Goal: Information Seeking & Learning: Learn about a topic

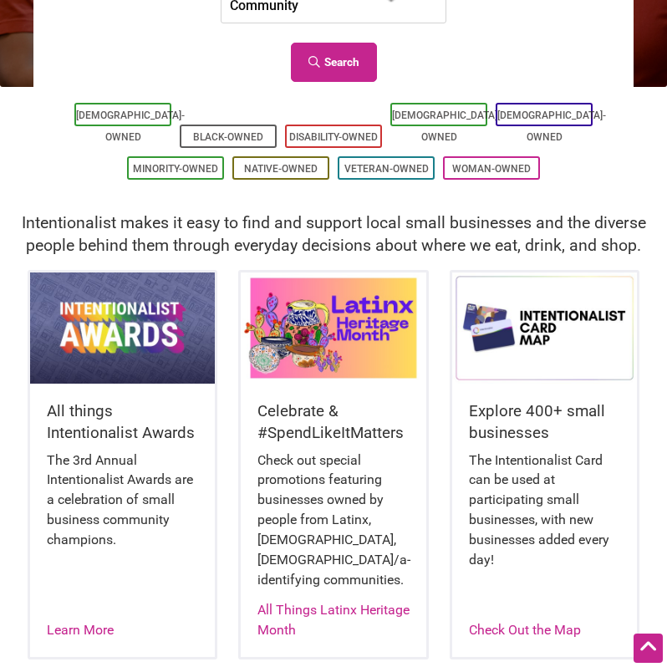
scroll to position [353, 0]
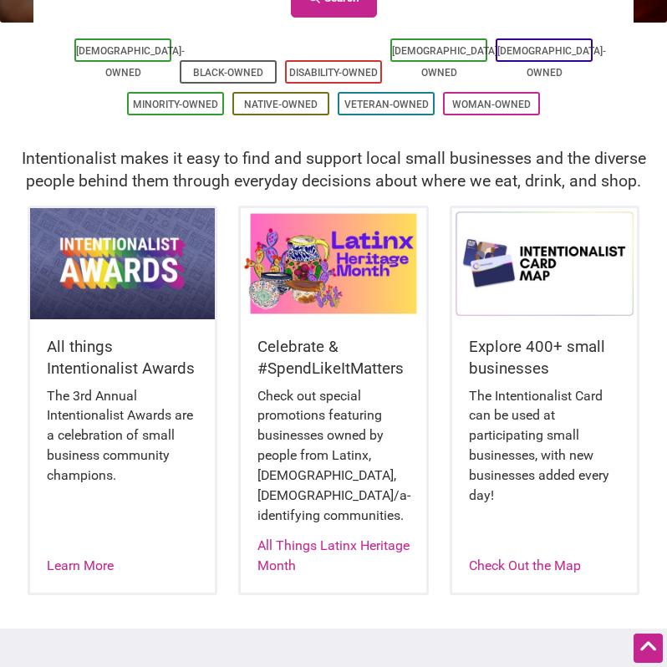
click at [335, 287] on img at bounding box center [333, 263] width 185 height 111
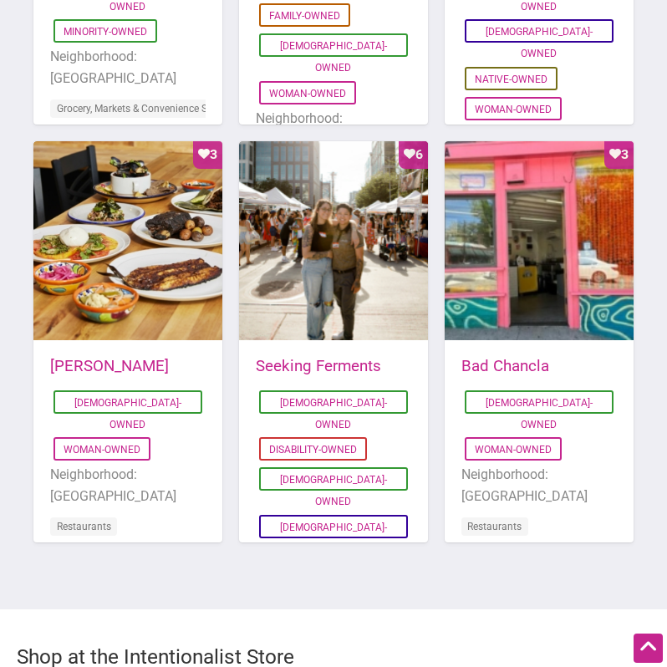
scroll to position [1499, 0]
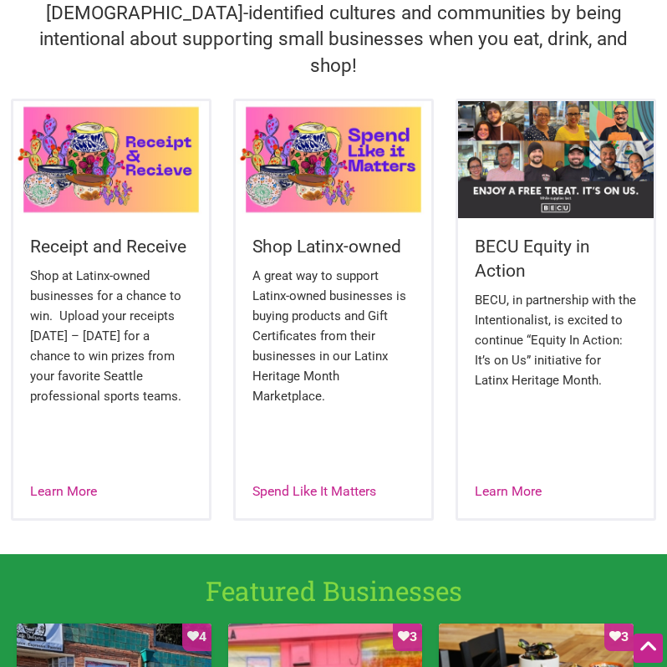
scroll to position [601, 0]
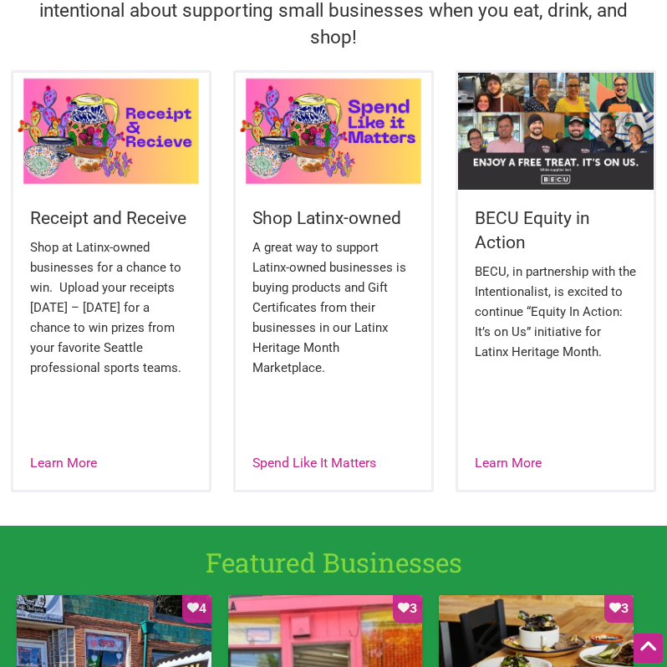
click at [509, 262] on p "BECU, in partnership with the Intentionalist, is excited to continue “Equity In…" at bounding box center [555, 312] width 161 height 100
click at [509, 455] on link "Learn More" at bounding box center [508, 463] width 67 height 16
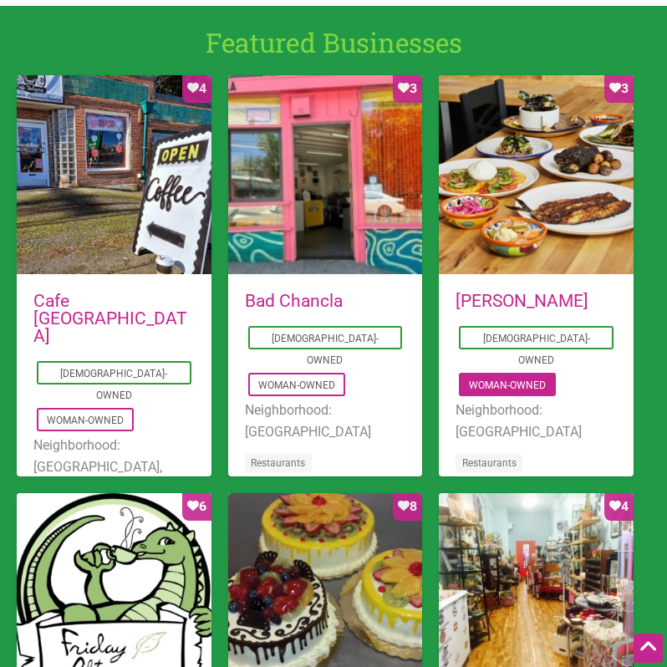
scroll to position [885, 0]
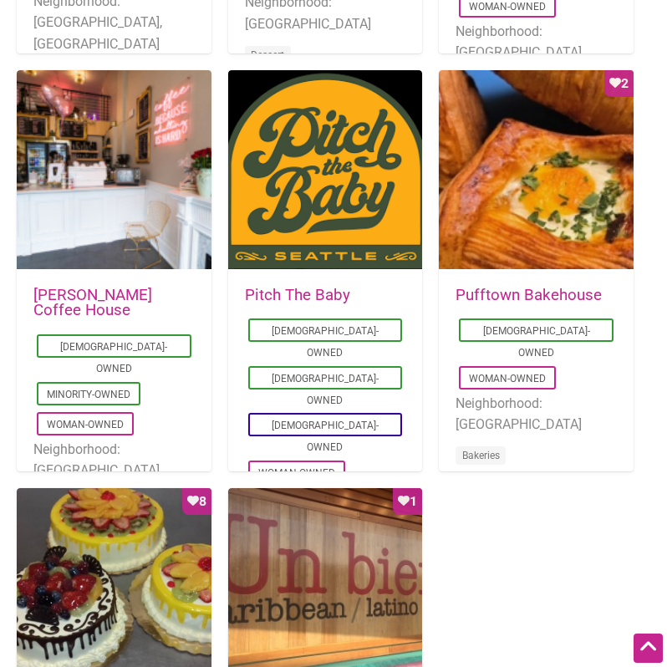
scroll to position [1243, 0]
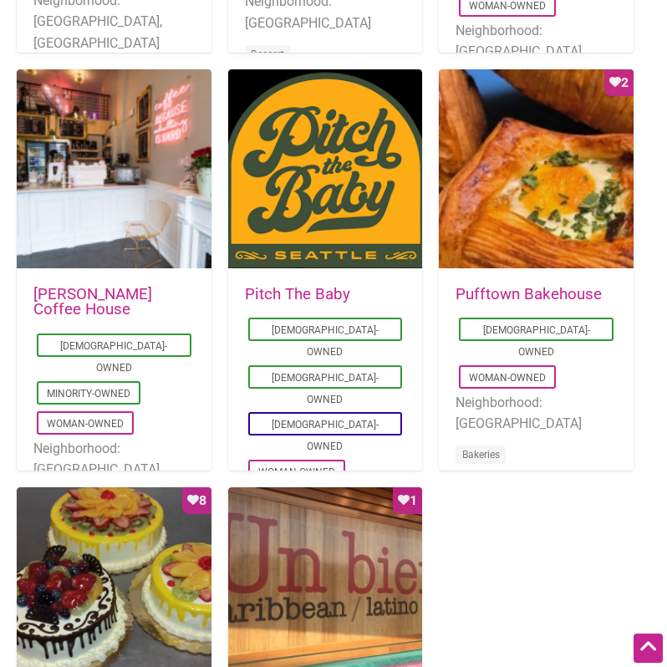
click at [531, 275] on div "2025-01-20 07:38:01 Pufftown Bakehouse Latino-Owned Woman-Owned Neighborhood: D…" at bounding box center [536, 385] width 195 height 231
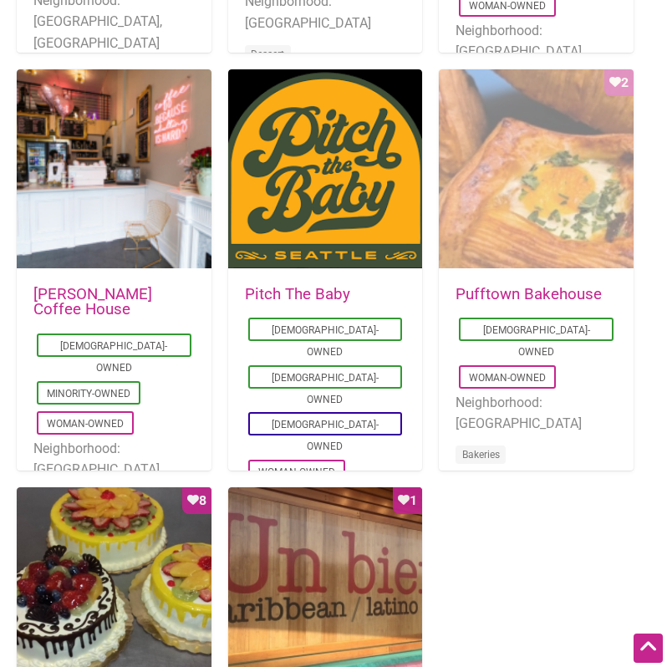
click at [531, 244] on div "Favorite Count 2" at bounding box center [536, 169] width 195 height 201
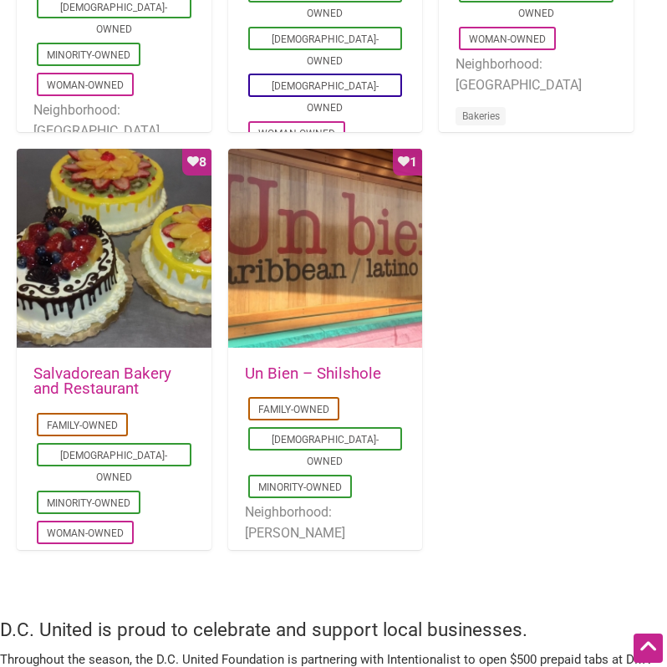
scroll to position [1613, 0]
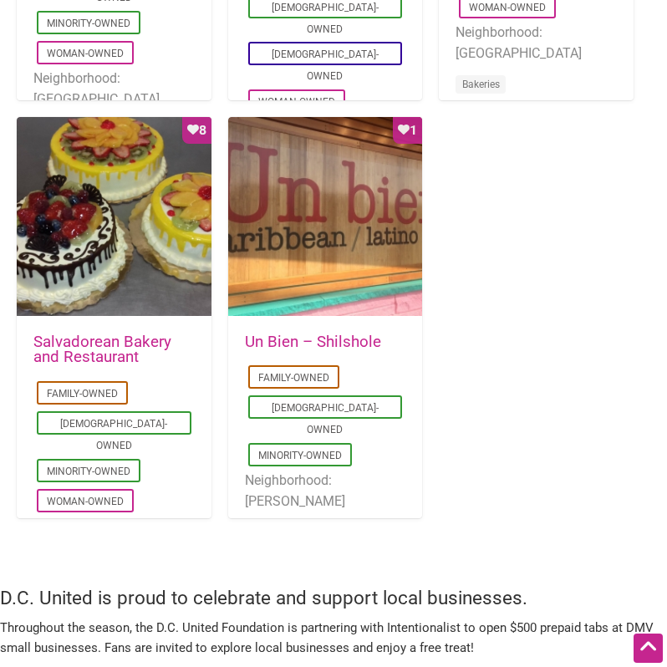
click at [296, 339] on link "Un Bien – Shilshole" at bounding box center [313, 342] width 136 height 18
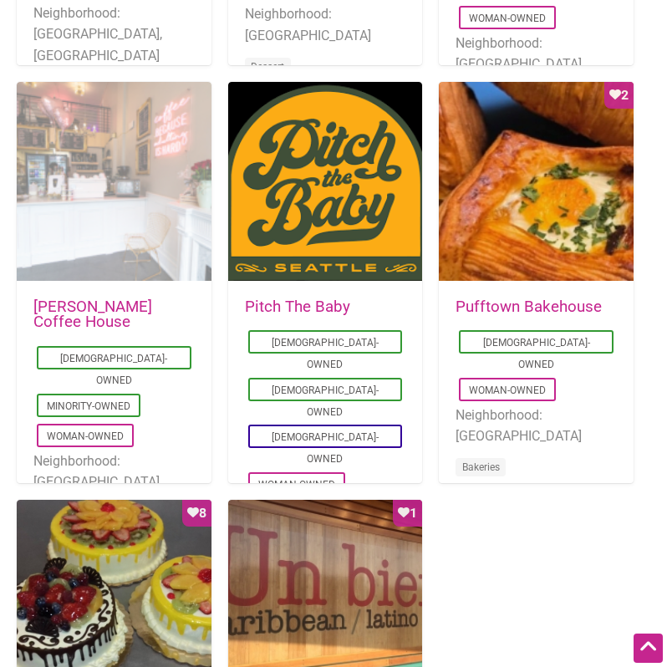
scroll to position [1227, 0]
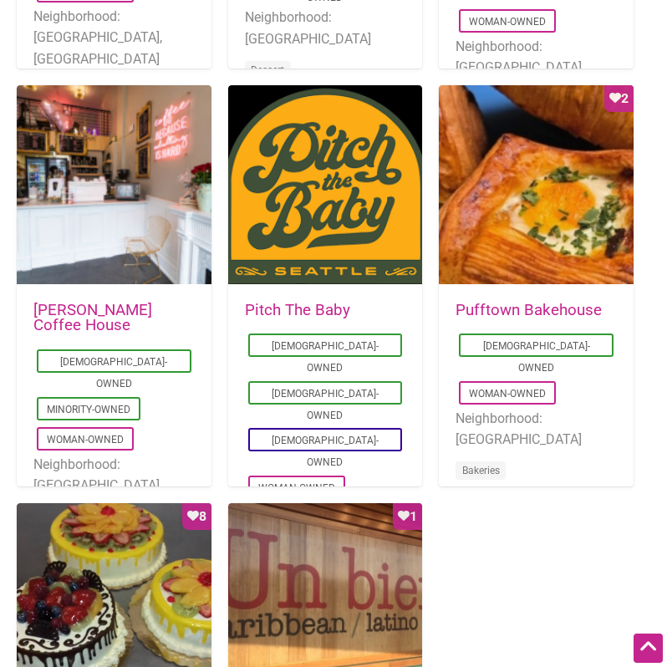
click at [150, 288] on div "2022-08-31 17:36:06 Leon Coffee House Latino-Owned Minority-Owned Woman-Owned N…" at bounding box center [114, 424] width 195 height 277
click at [150, 313] on link "[PERSON_NAME] Coffee House" at bounding box center [92, 318] width 119 height 34
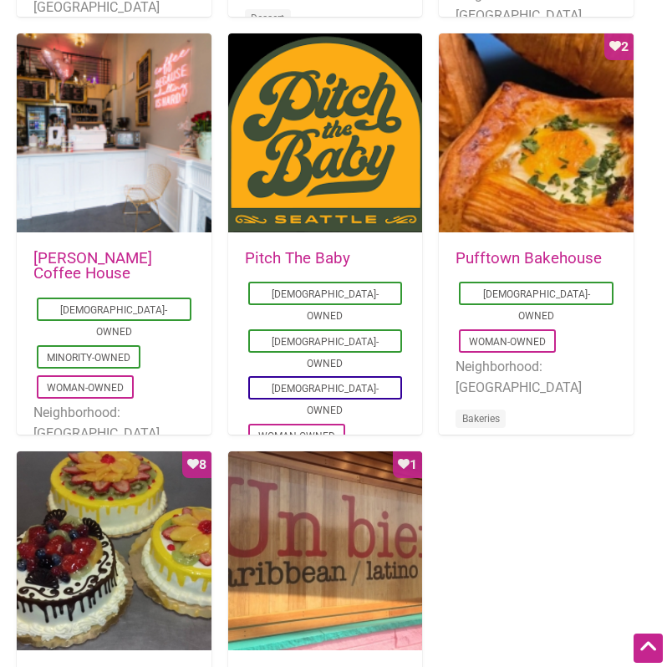
scroll to position [1390, 0]
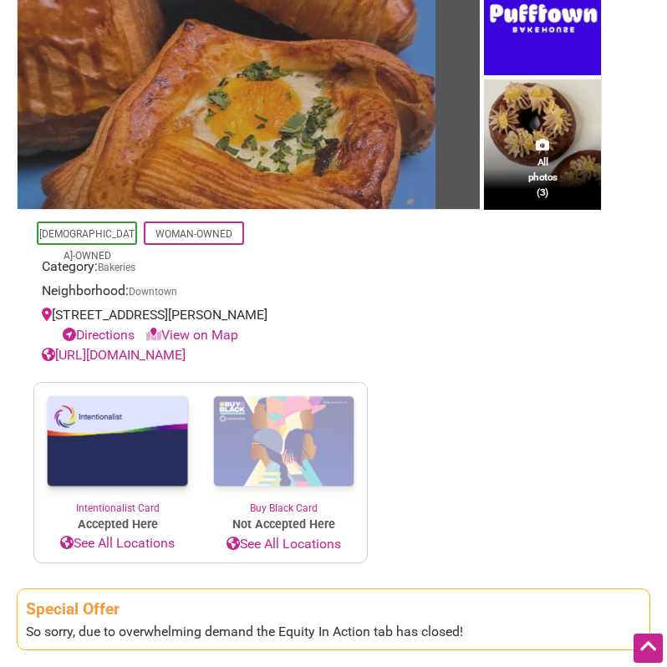
scroll to position [194, 0]
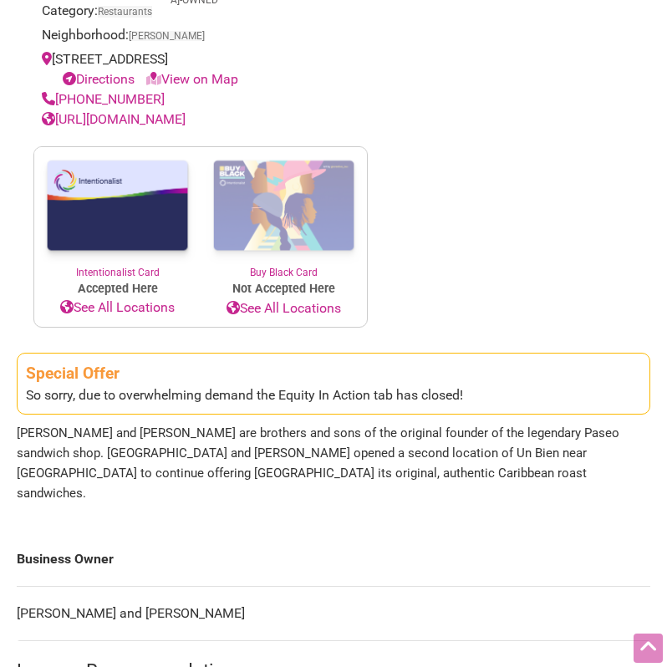
scroll to position [588, 0]
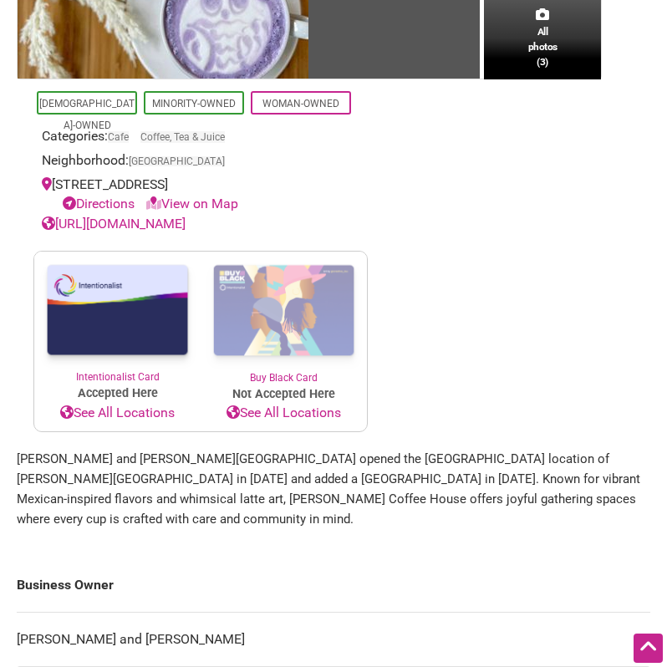
scroll to position [520, 0]
